Goal: Task Accomplishment & Management: Complete application form

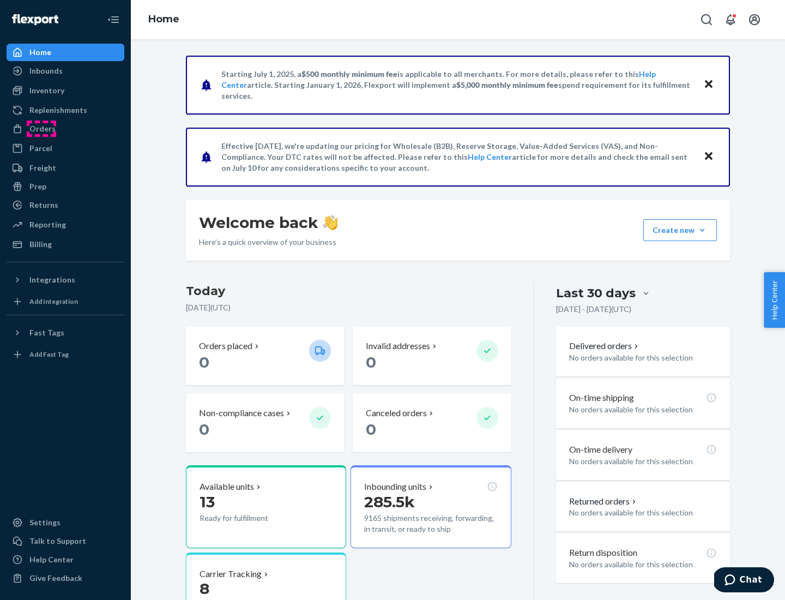
click at [41, 129] on div "Orders" at bounding box center [42, 128] width 26 height 11
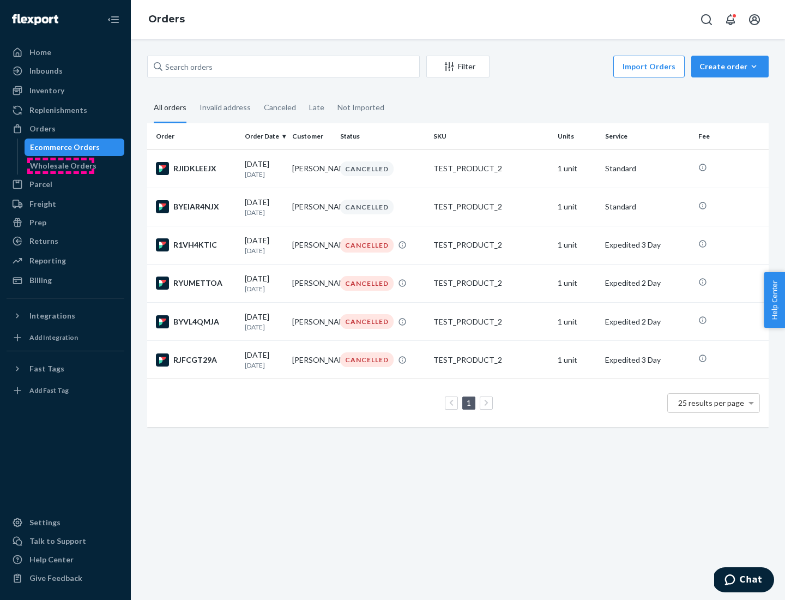
click at [61, 166] on div "Wholesale Orders" at bounding box center [63, 165] width 66 height 11
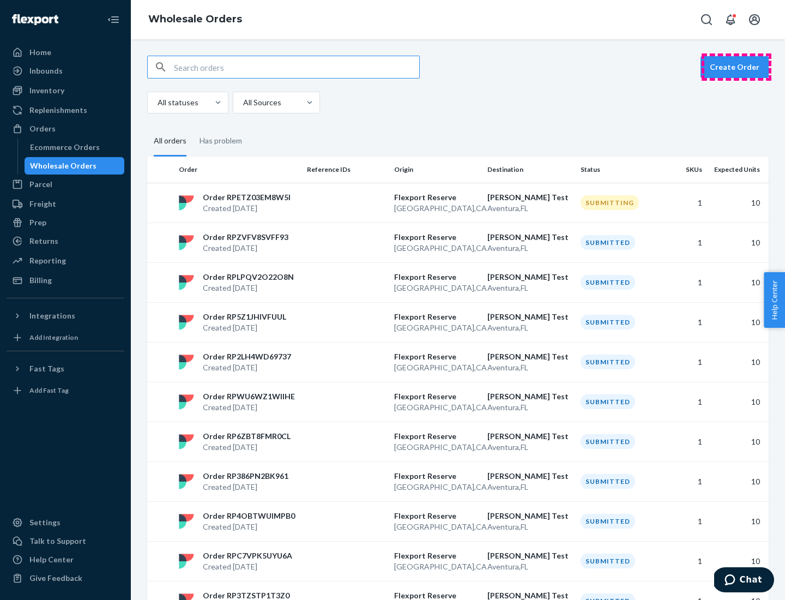
click at [736, 67] on button "Create Order" at bounding box center [734, 67] width 68 height 22
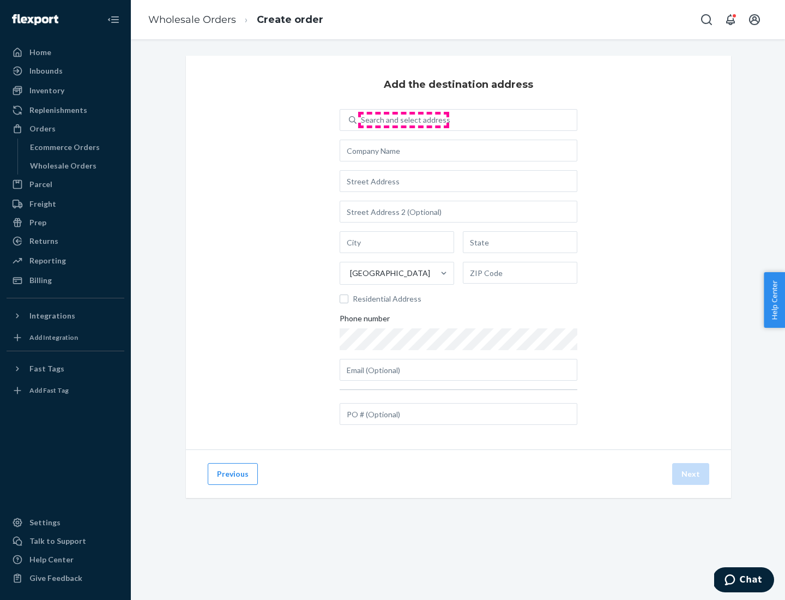
click at [403, 120] on div "Search and select address" at bounding box center [405, 119] width 89 height 11
click at [362, 120] on input "Search and select address" at bounding box center [361, 119] width 1 height 11
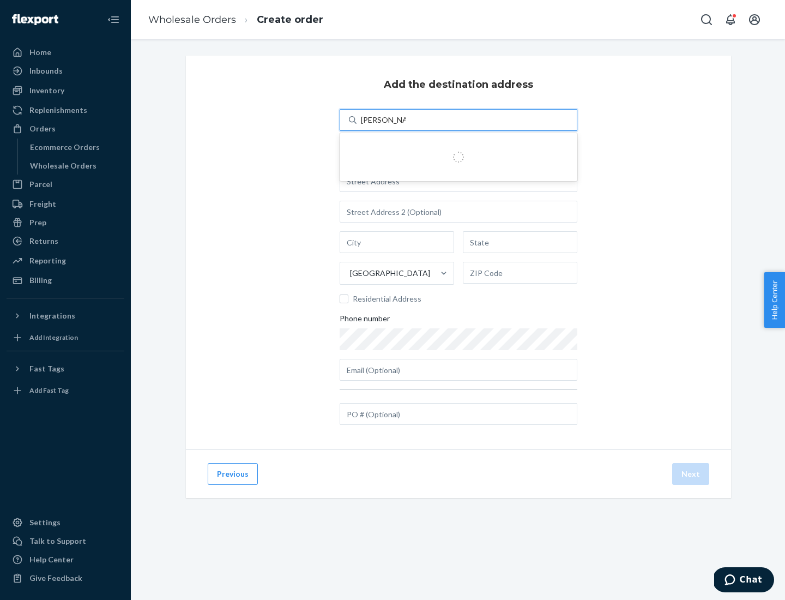
type input "Shubham Test"
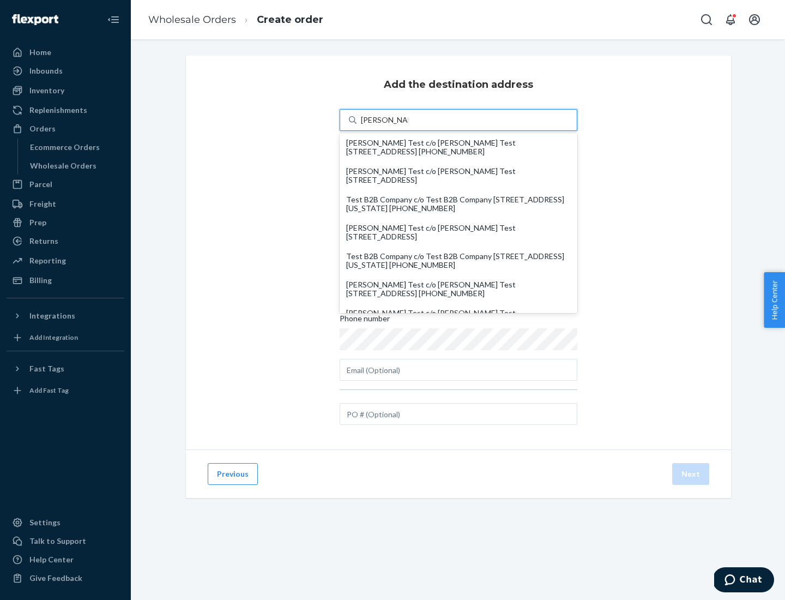
scroll to position [19, 0]
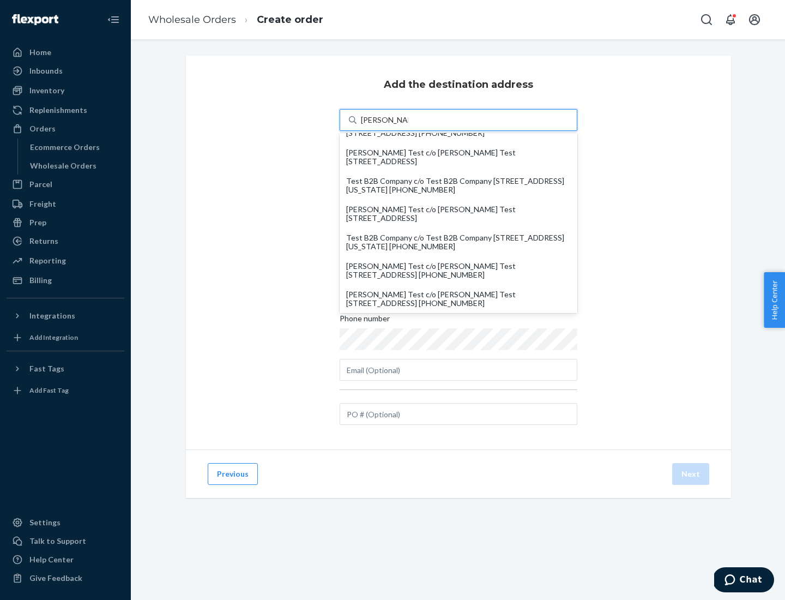
click at [458, 270] on div "Mandeep Test c/o Mandeep Test 444 Stockton St San Francisco, CA 94108 +1 (888) …" at bounding box center [458, 270] width 225 height 17
click at [408, 125] on input "Shubham Test" at bounding box center [384, 119] width 47 height 11
type input "Mandeep Test"
type input "San Francisco"
type input "CA"
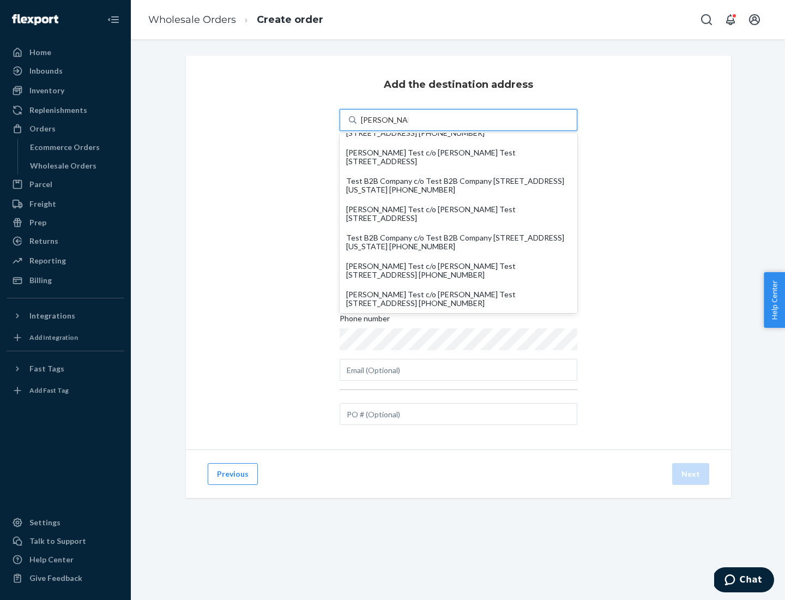
type input "94108"
type input "444 Stockton St"
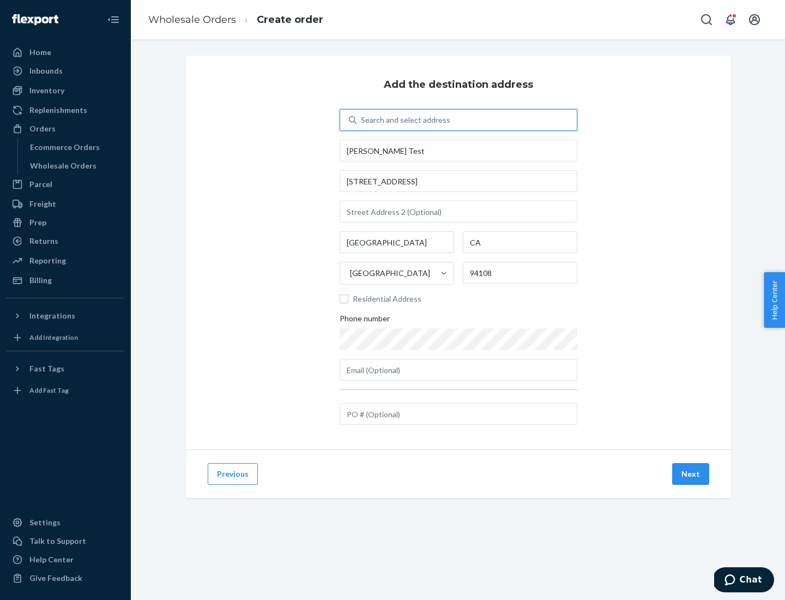
click at [691, 474] on button "Next" at bounding box center [690, 474] width 37 height 22
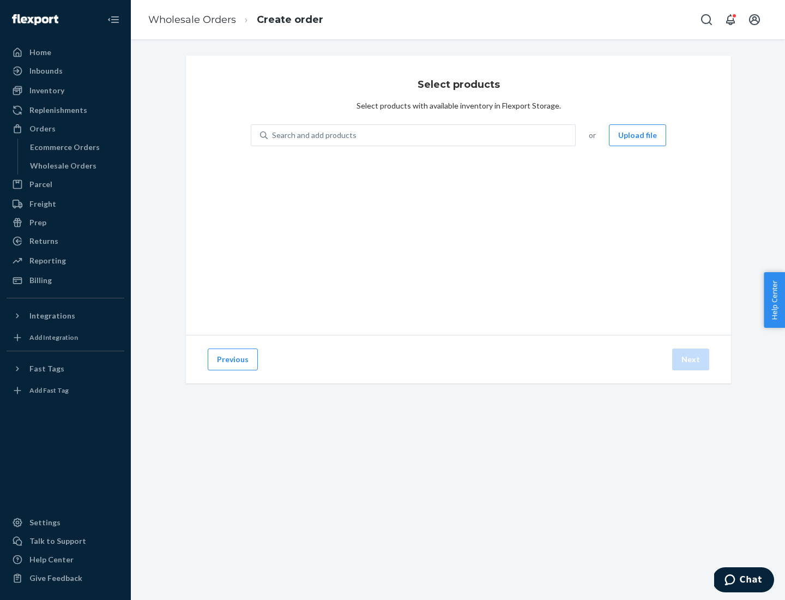
click at [422, 135] on div "Search and add products" at bounding box center [421, 135] width 307 height 20
click at [273, 135] on input "Search and add products" at bounding box center [272, 135] width 1 height 11
type input "test"
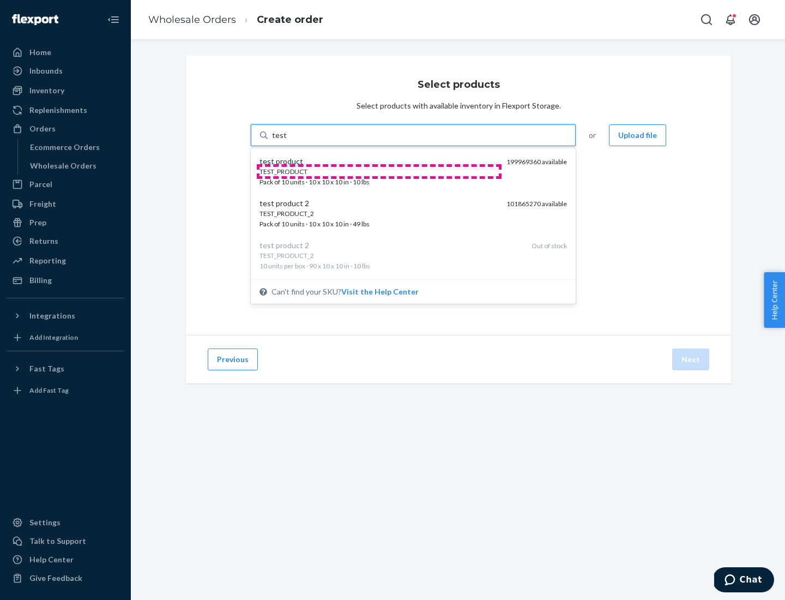
click at [379, 171] on div "TEST_PRODUCT" at bounding box center [378, 171] width 238 height 9
click at [286, 141] on input "test" at bounding box center [279, 135] width 14 height 11
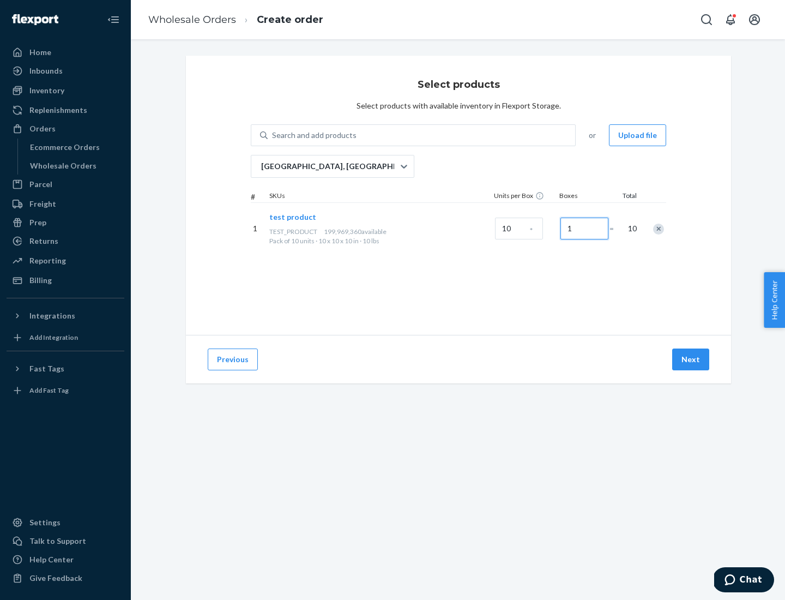
type input "1"
click at [691, 359] on button "Next" at bounding box center [690, 359] width 37 height 22
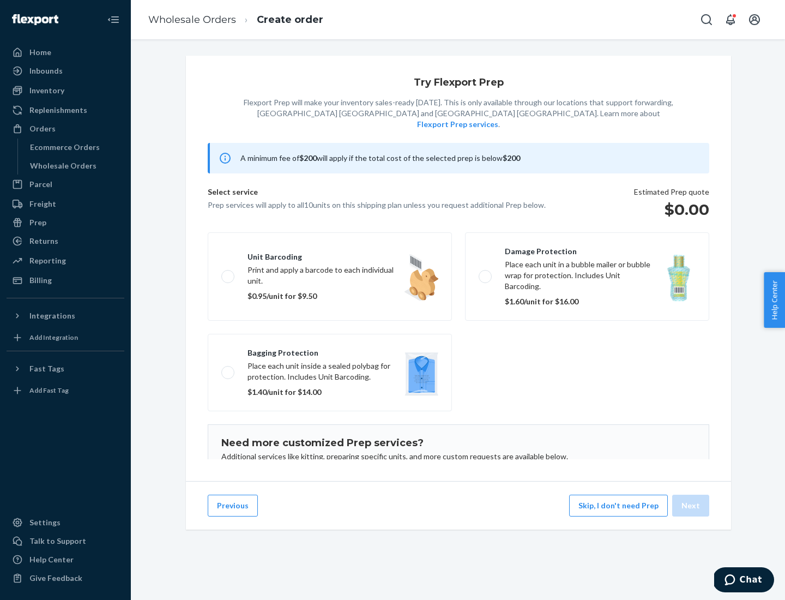
click at [587, 259] on label "Damage protection Place each unit in a bubble mailer or bubble wrap for protect…" at bounding box center [587, 276] width 244 height 88
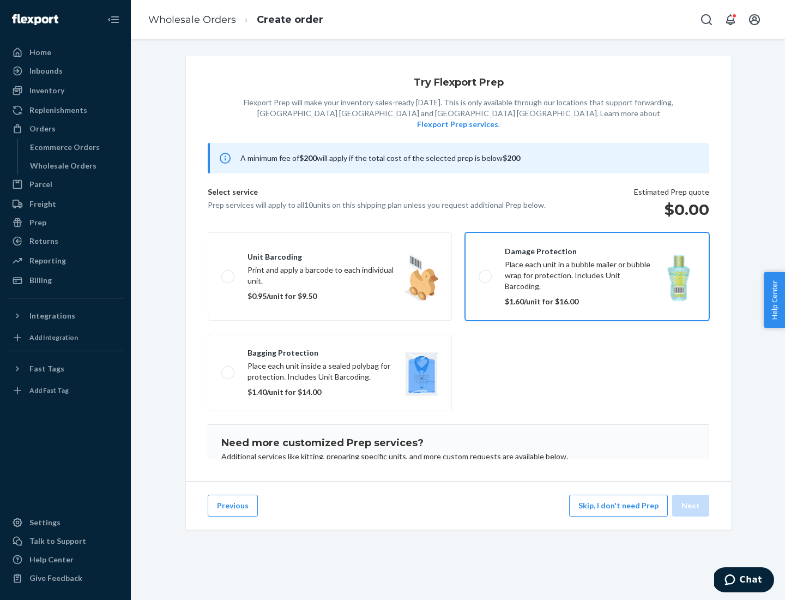
click at [486, 273] on input "Damage protection Place each unit in a bubble mailer or bubble wrap for protect…" at bounding box center [482, 276] width 7 height 7
checkbox input "true"
click at [691, 505] on button "Next" at bounding box center [690, 505] width 37 height 22
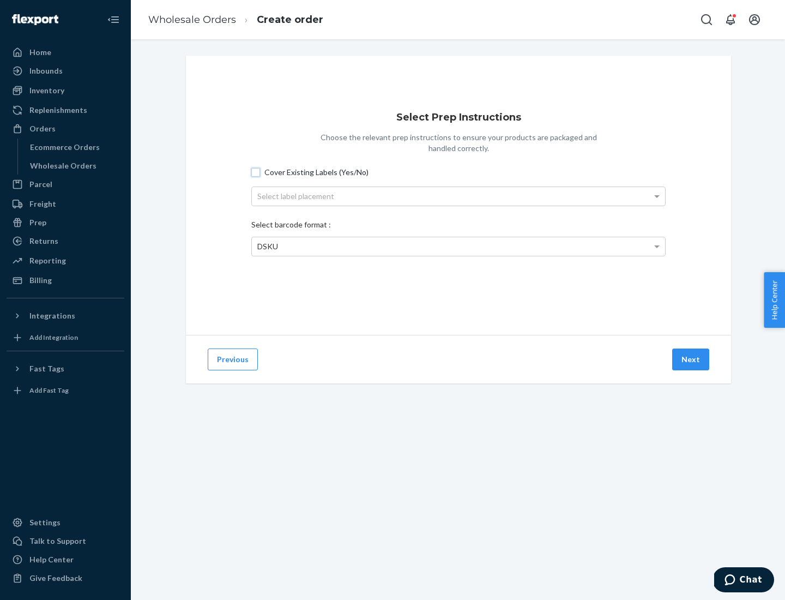
click at [256, 172] on input "Cover Existing Labels (Yes/No)" at bounding box center [255, 172] width 9 height 9
checkbox input "true"
click at [458, 196] on div "Select label placement" at bounding box center [458, 196] width 413 height 19
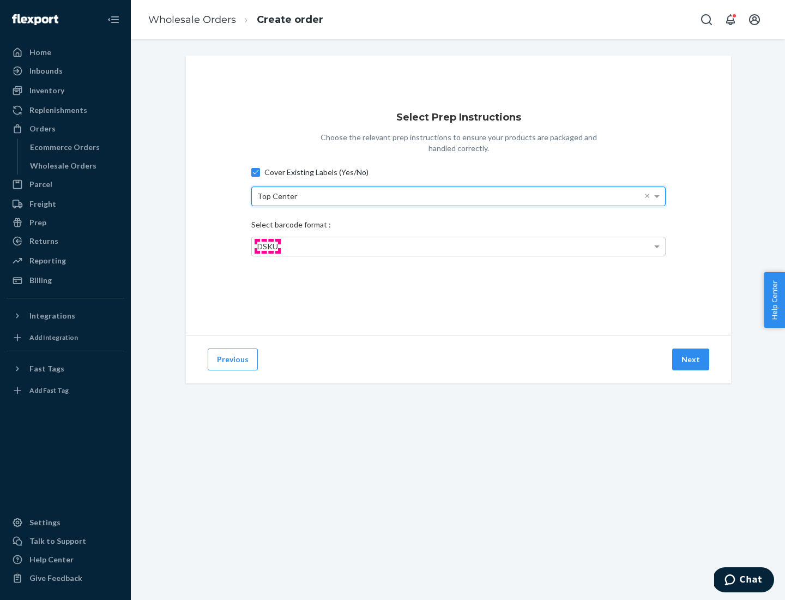
click at [267, 246] on span "DSKU" at bounding box center [267, 245] width 21 height 9
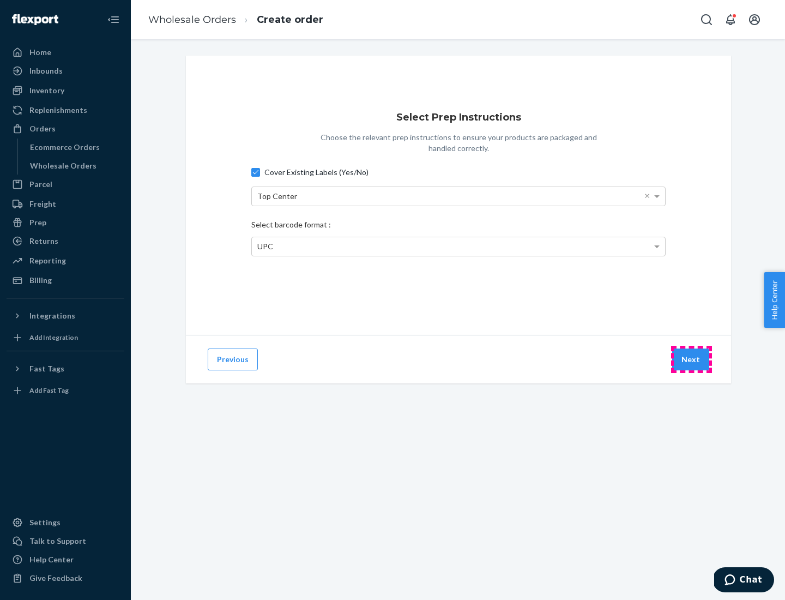
click at [691, 359] on button "Next" at bounding box center [690, 359] width 37 height 22
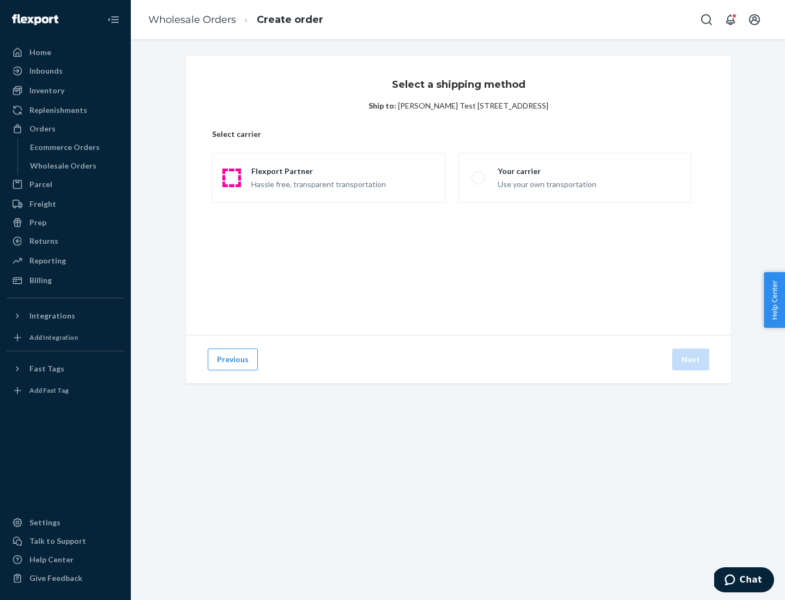
click at [231, 178] on span at bounding box center [231, 177] width 13 height 13
click at [231, 178] on input "Flexport Partner Hassle free, transparent transportation" at bounding box center [228, 177] width 7 height 7
radio input "true"
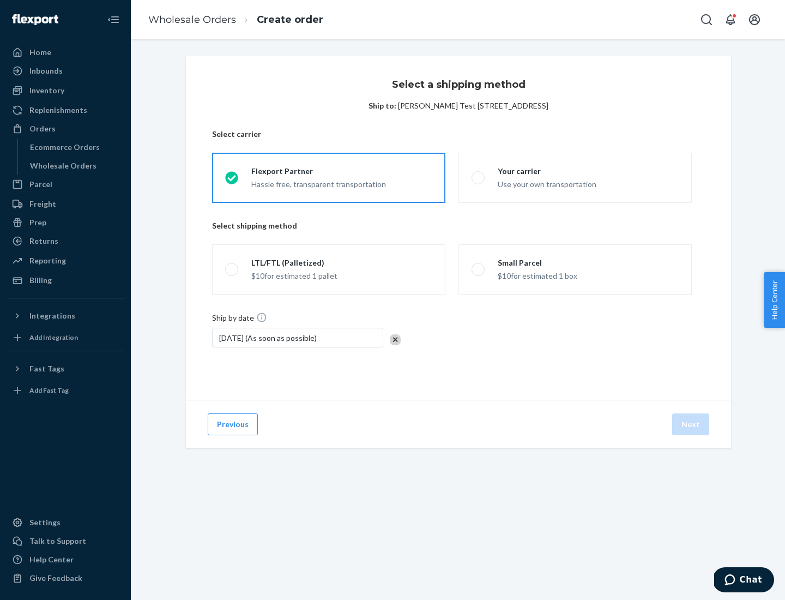
click at [231, 269] on span at bounding box center [231, 269] width 13 height 13
click at [231, 269] on input "LTL/FTL (Palletized) $10 for estimated 1 pallet" at bounding box center [228, 269] width 7 height 7
radio input "true"
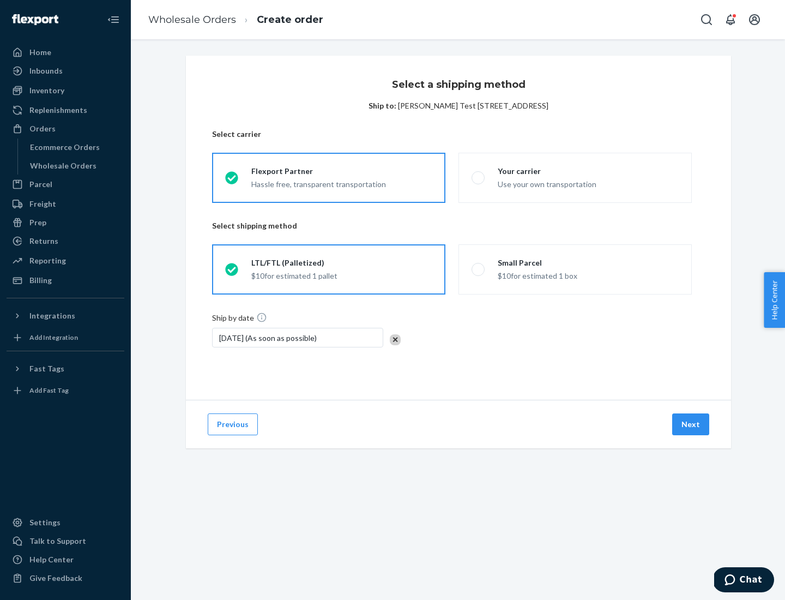
click at [691, 424] on button "Next" at bounding box center [690, 424] width 37 height 22
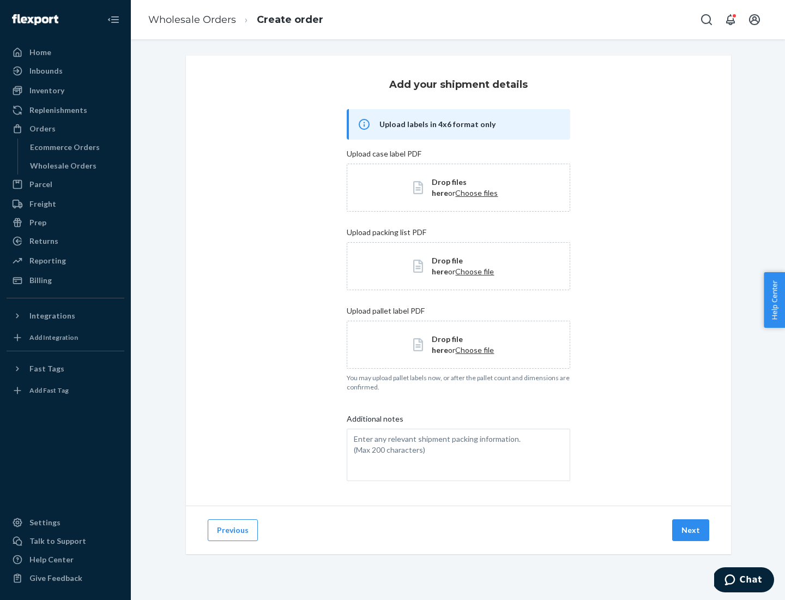
click at [691, 530] on button "Next" at bounding box center [690, 530] width 37 height 22
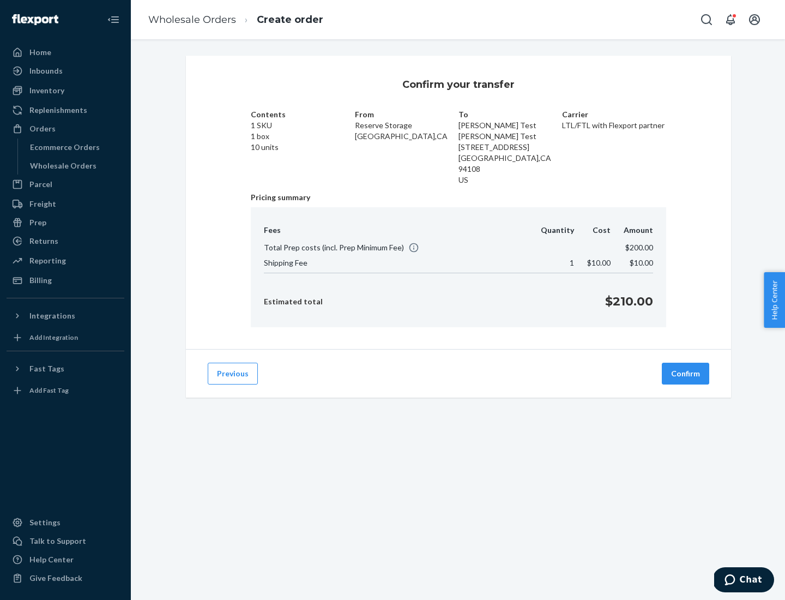
click at [686, 362] on button "Confirm" at bounding box center [685, 373] width 47 height 22
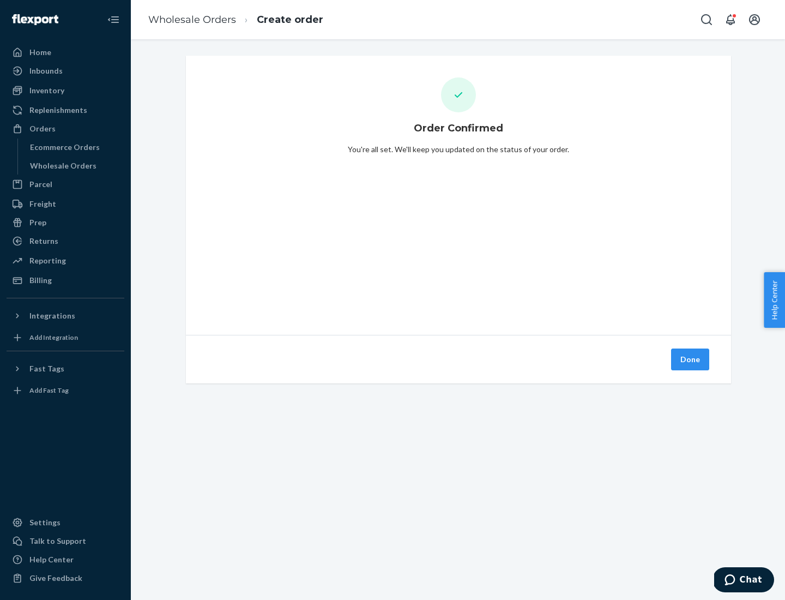
click at [691, 359] on button "Done" at bounding box center [690, 359] width 38 height 22
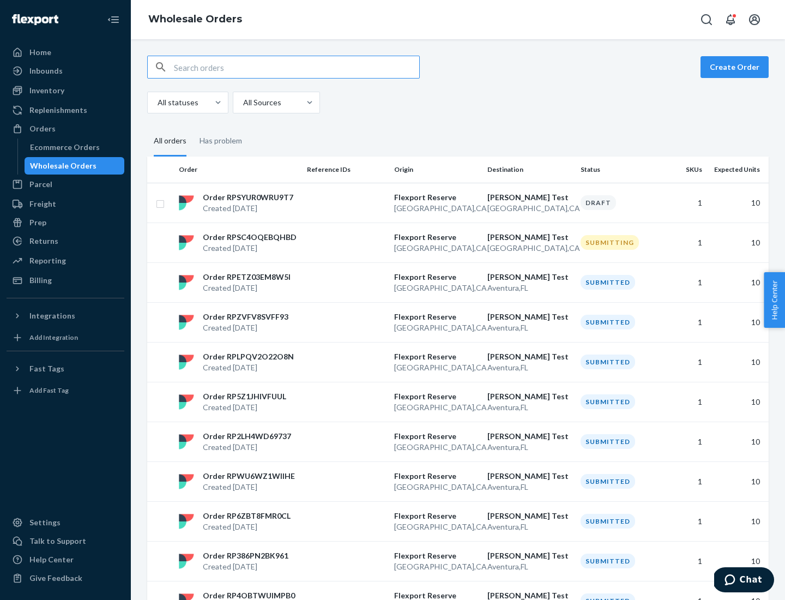
click at [65, 129] on div "Orders" at bounding box center [66, 128] width 116 height 15
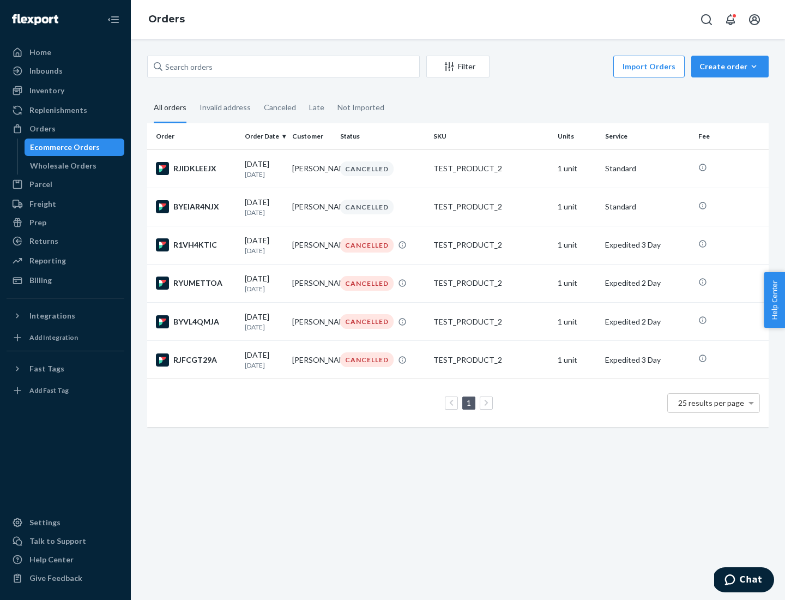
click at [61, 166] on div "Wholesale Orders" at bounding box center [63, 165] width 66 height 11
